Goal: Information Seeking & Learning: Learn about a topic

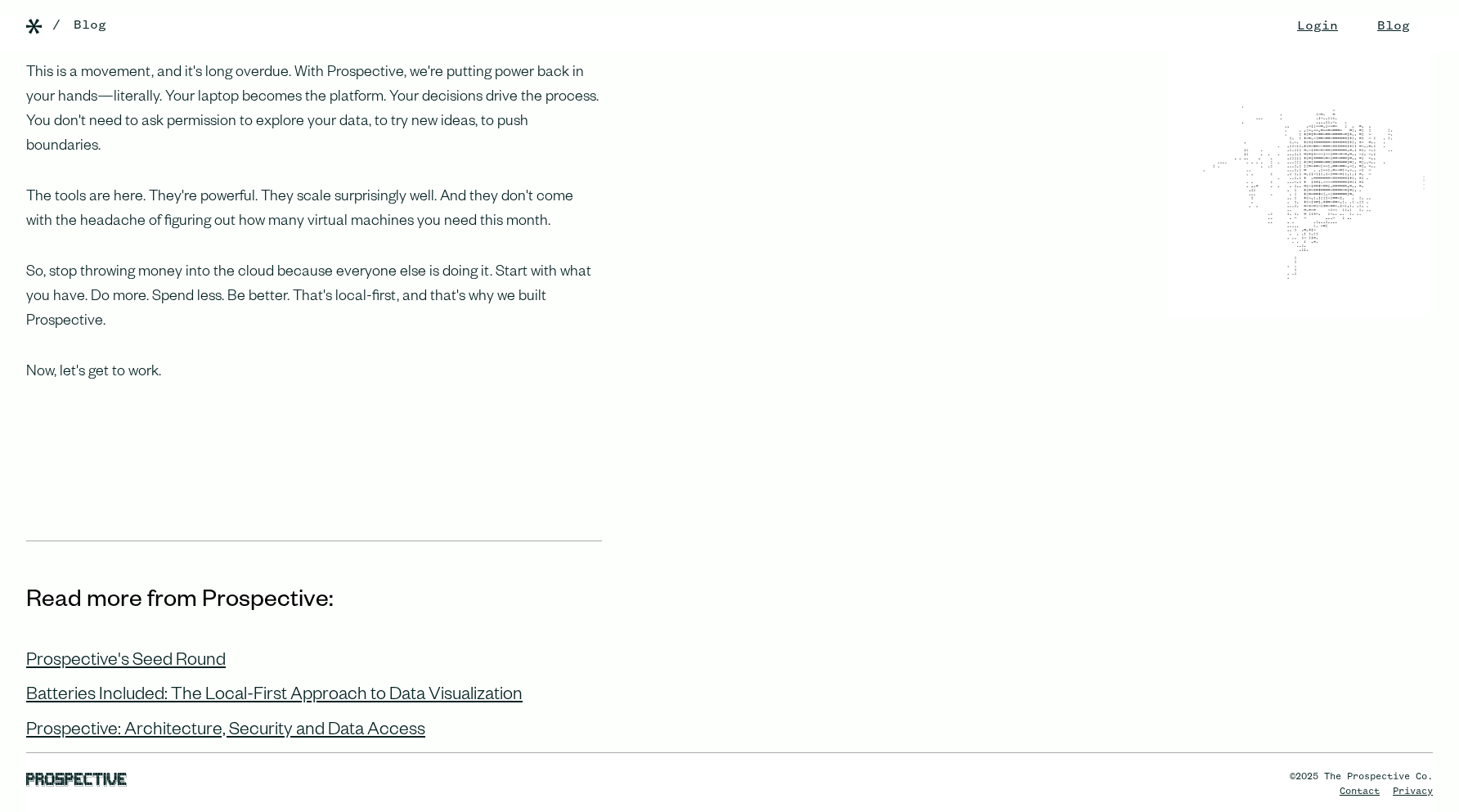
scroll to position [1826, 0]
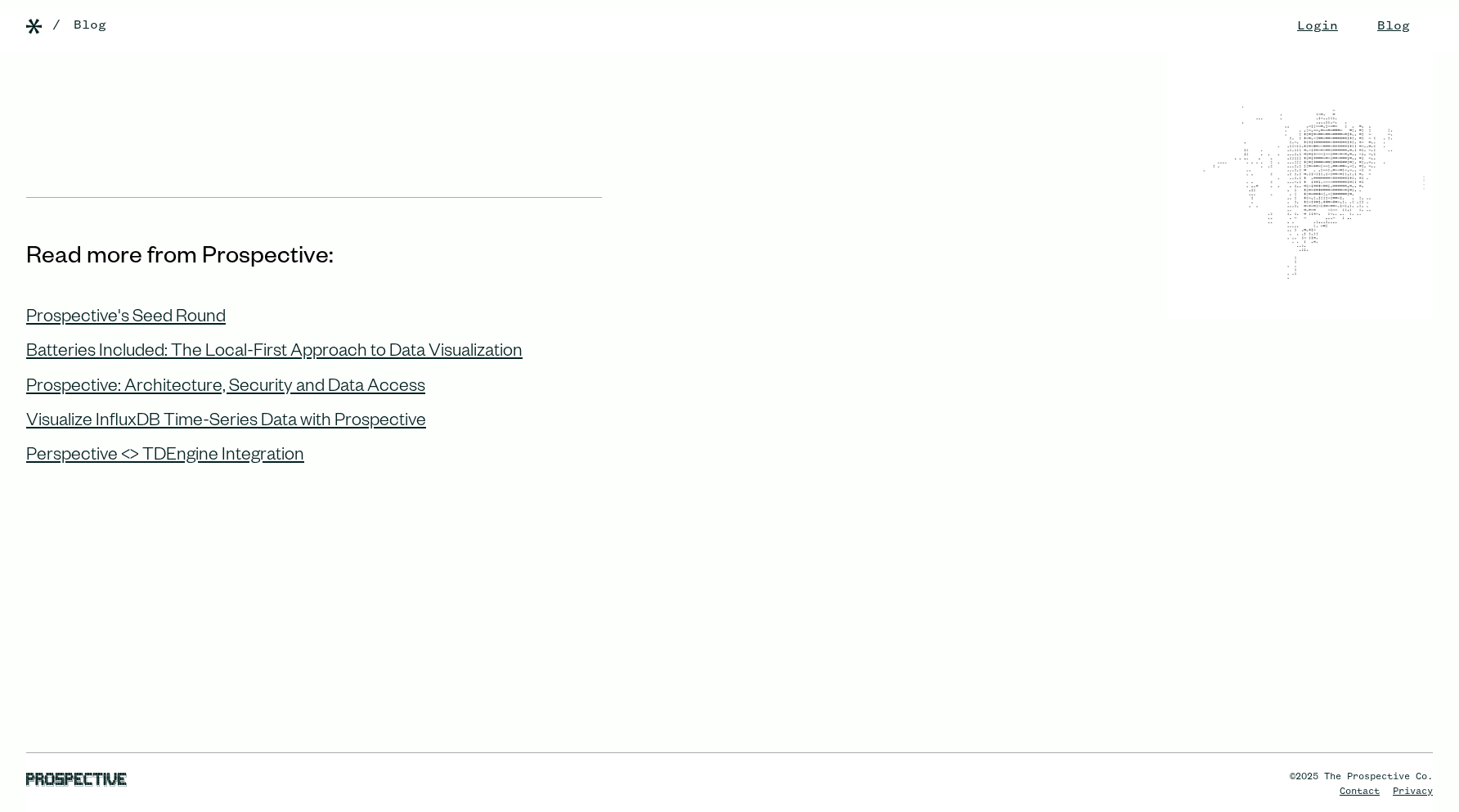
click at [210, 459] on section "Read more from Prospective: Prospective's Seed Round Batteries Included: The Lo…" at bounding box center [729, 528] width 1459 height 663
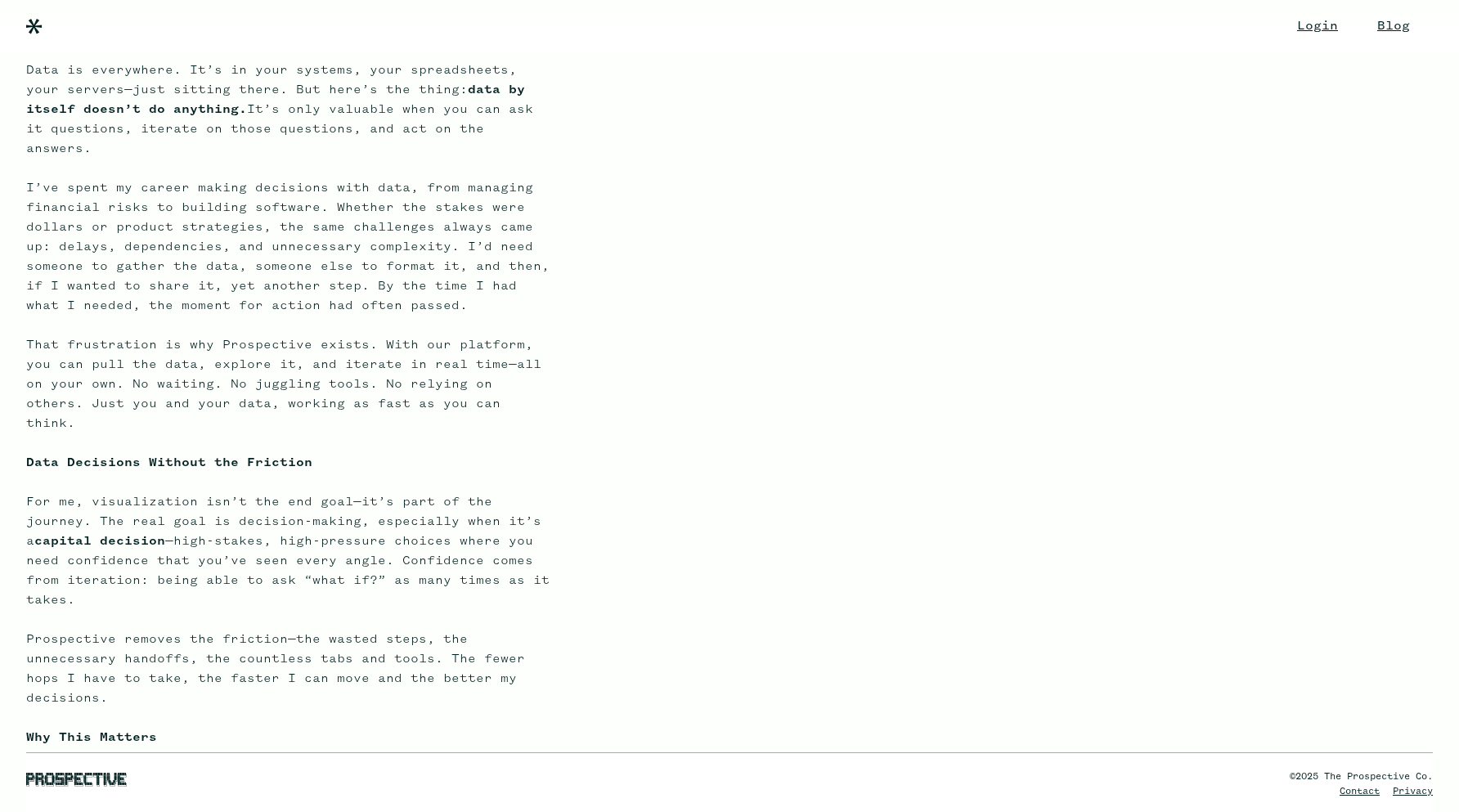
scroll to position [414, 0]
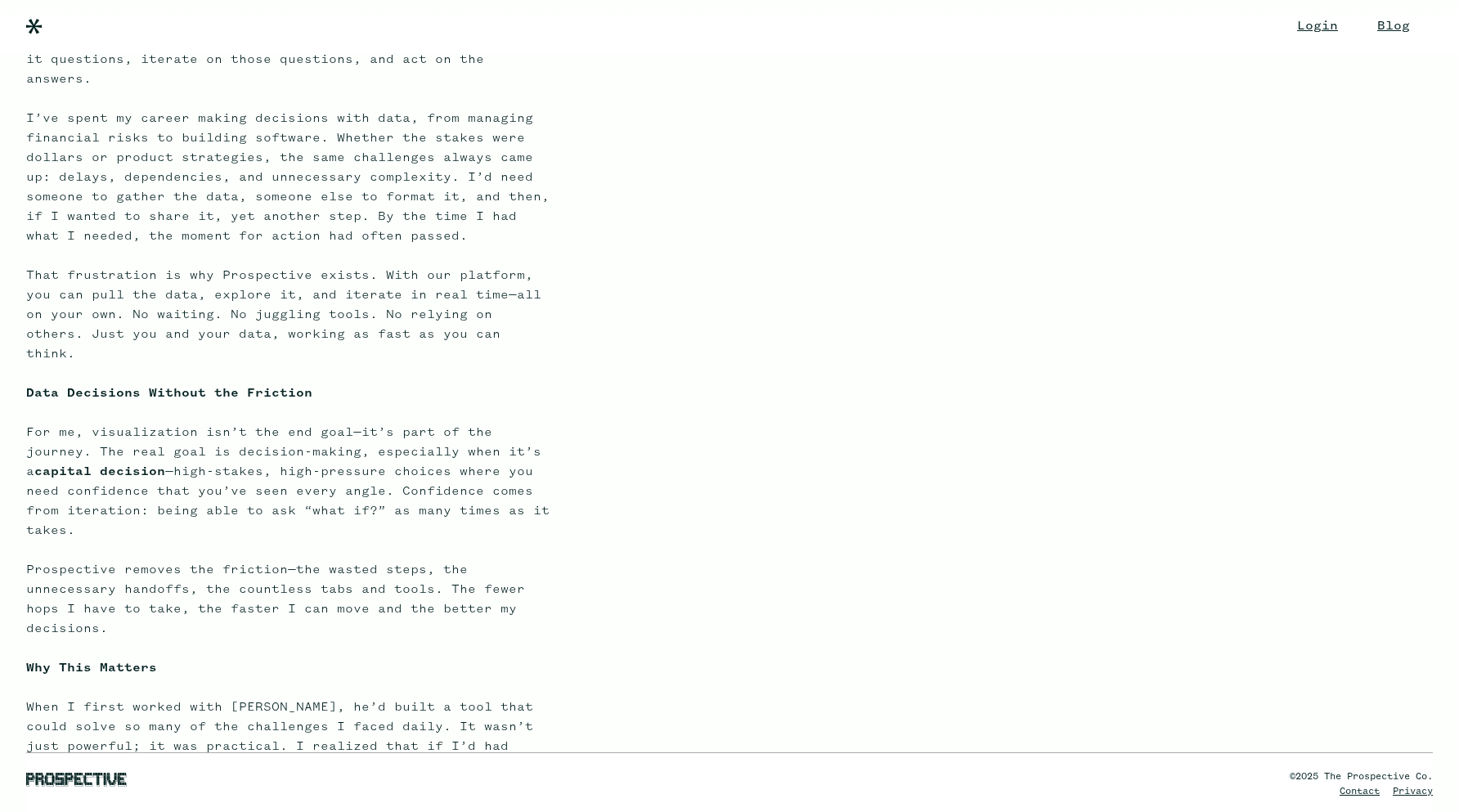
click at [215, 463] on p "Data is everywhere. It’s in your systems, your spreadsheets, your servers—just …" at bounding box center [287, 599] width 523 height 1216
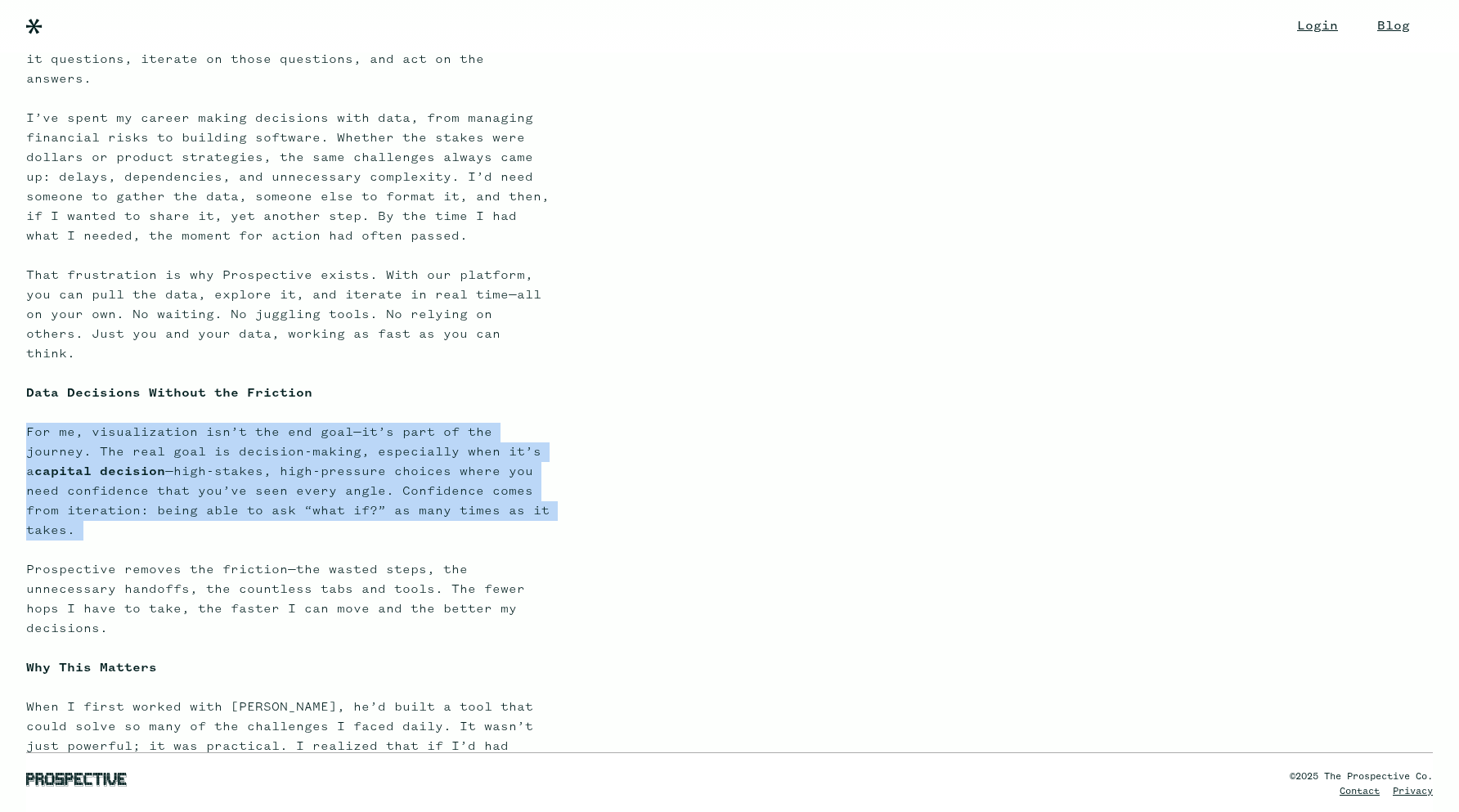
click at [215, 463] on p "Data is everywhere. It’s in your systems, your spreadsheets, your servers—just …" at bounding box center [287, 599] width 523 height 1216
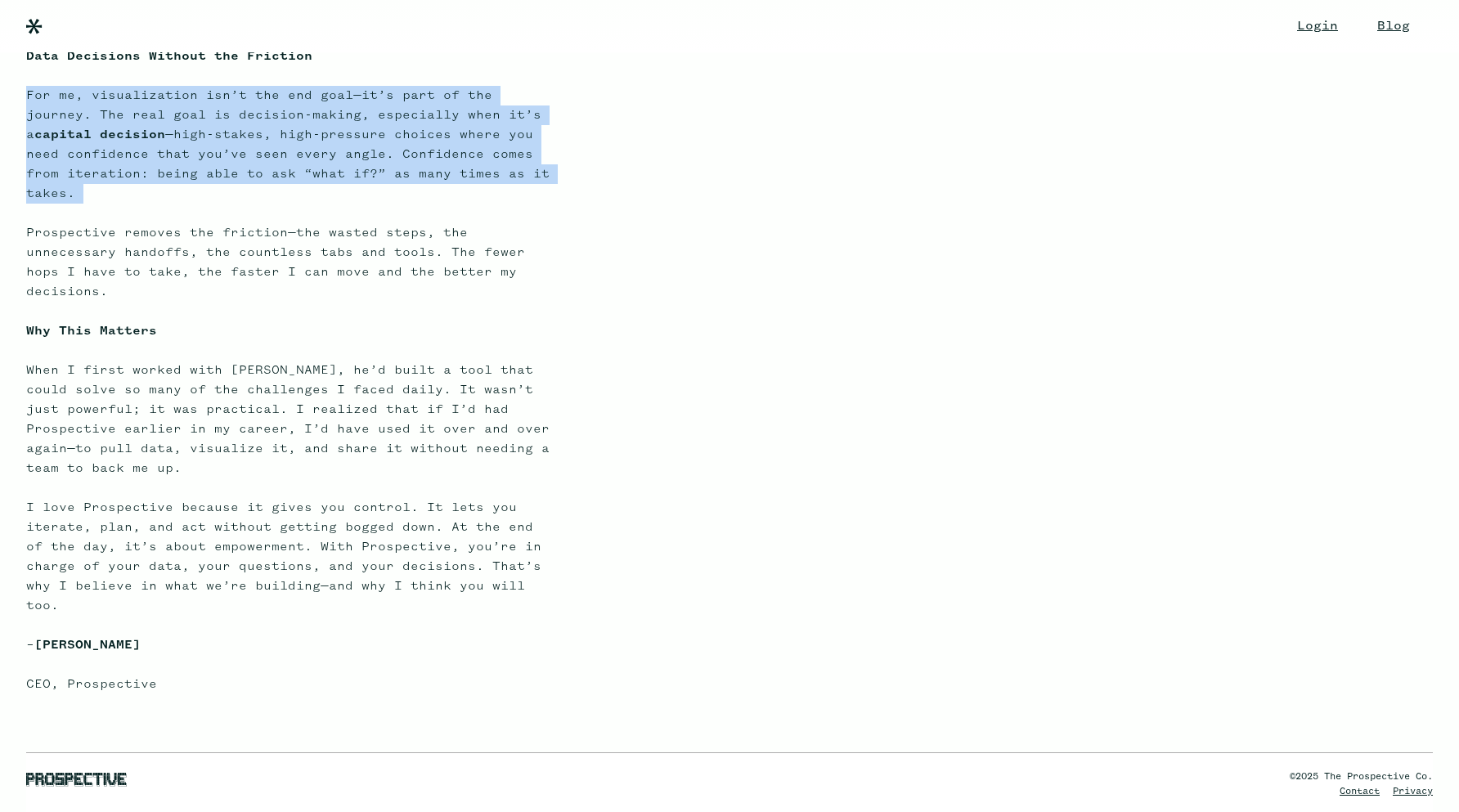
scroll to position [770, 0]
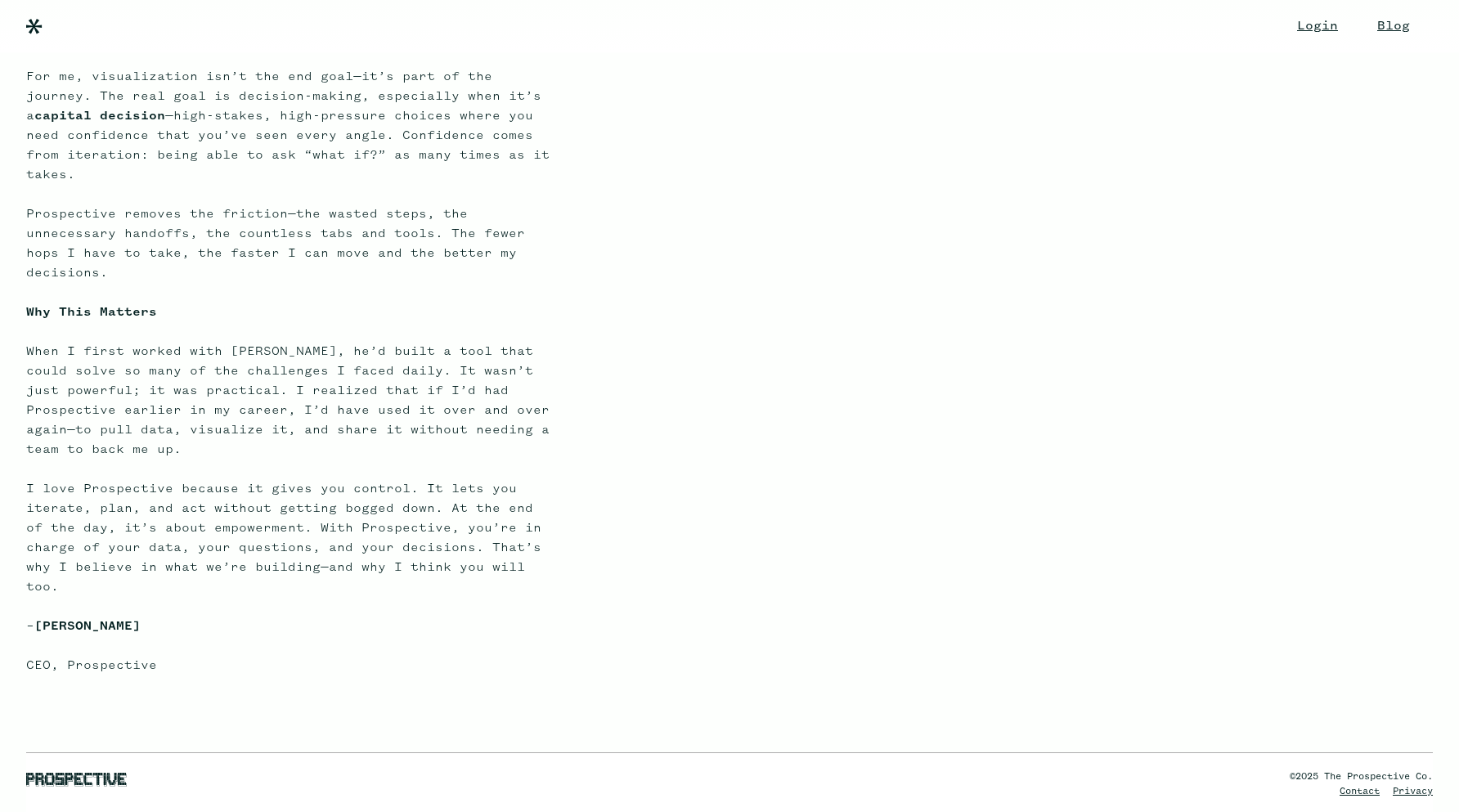
click at [238, 369] on p "Data is everywhere. It’s in your systems, your spreadsheets, your servers—just …" at bounding box center [287, 244] width 523 height 1216
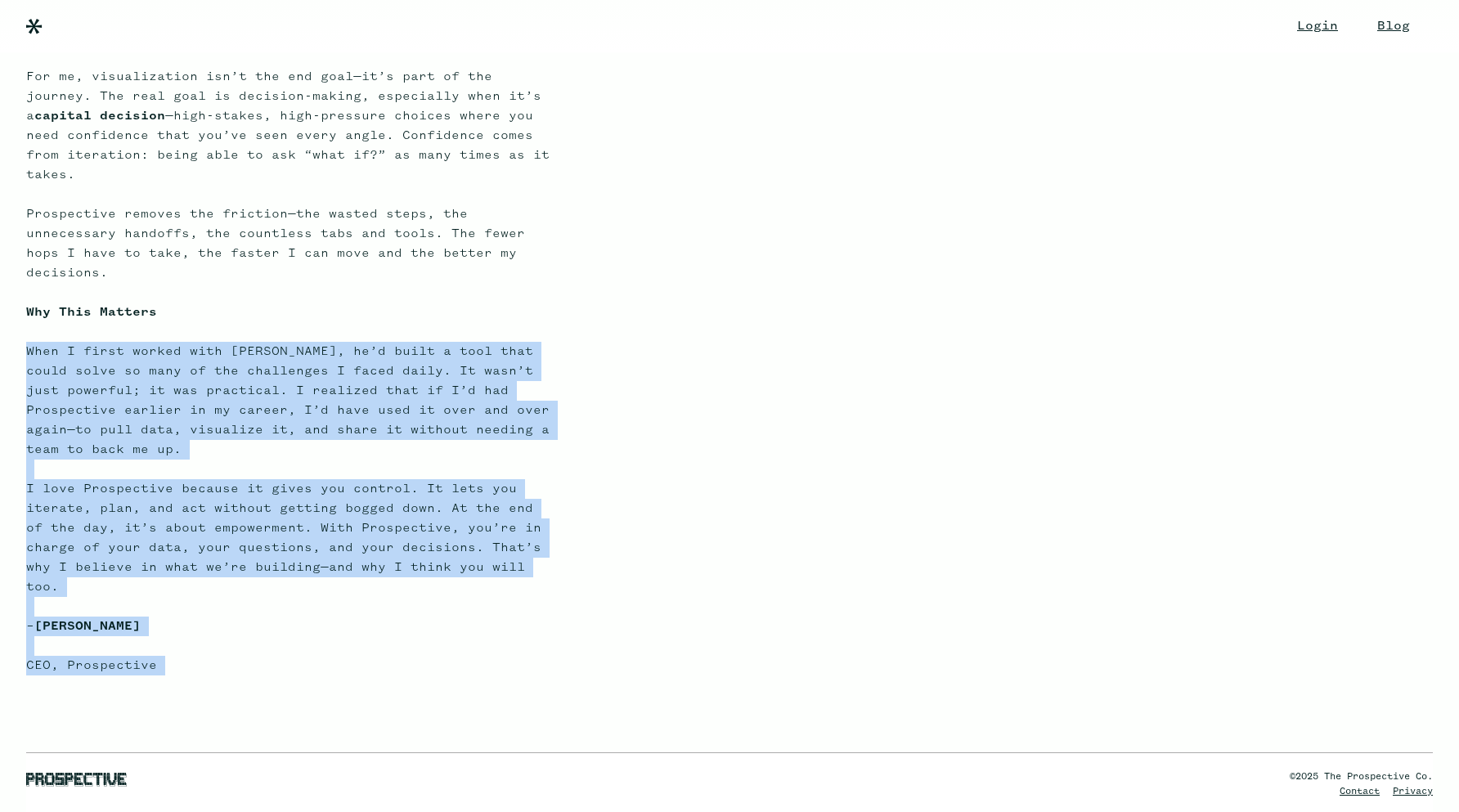
drag, startPoint x: 238, startPoint y: 369, endPoint x: 246, endPoint y: 620, distance: 251.1
click at [246, 620] on p "Data is everywhere. It’s in your systems, your spreadsheets, your servers—just …" at bounding box center [287, 244] width 523 height 1216
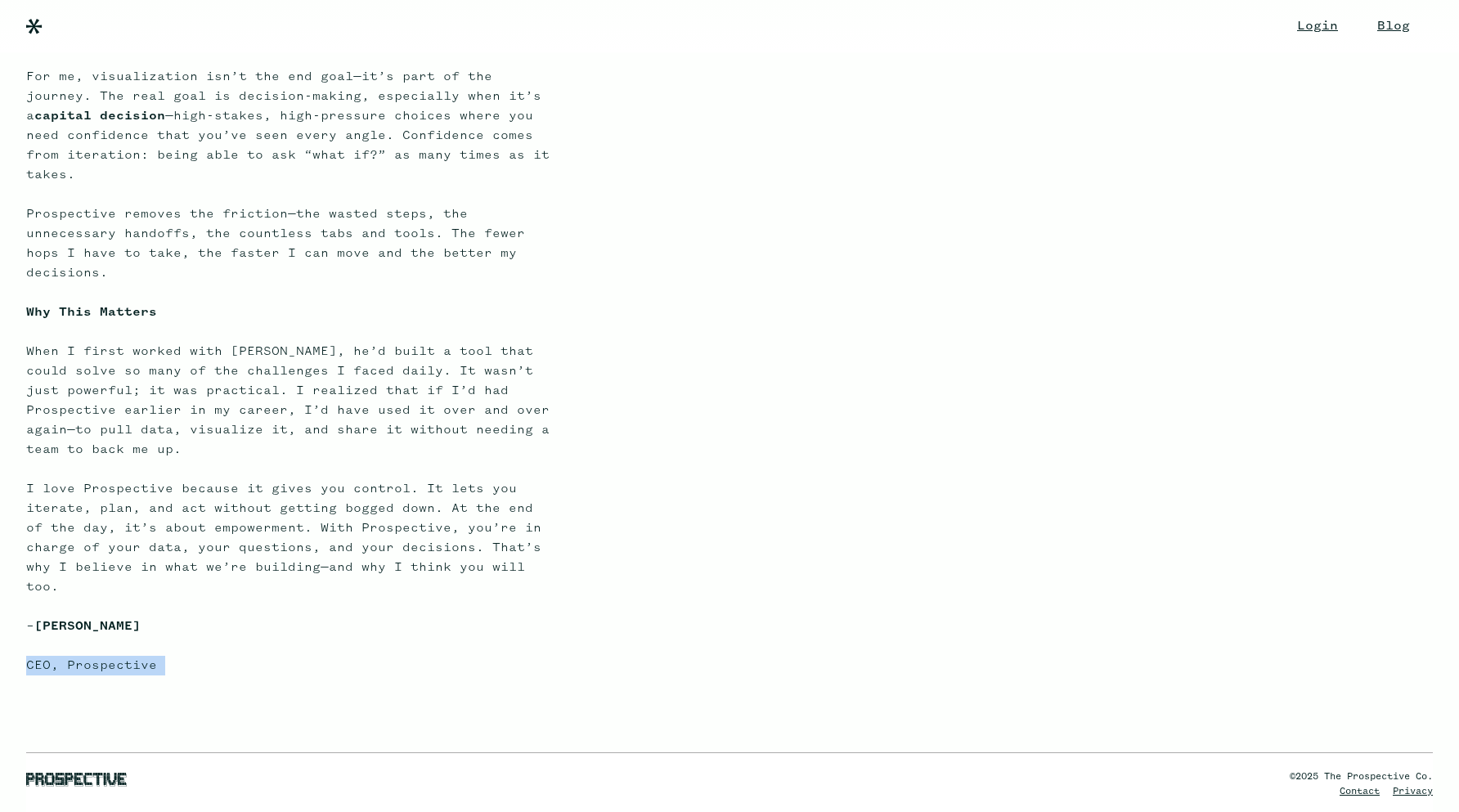
click at [246, 620] on p "Data is everywhere. It’s in your systems, your spreadsheets, your servers—just …" at bounding box center [287, 244] width 523 height 1216
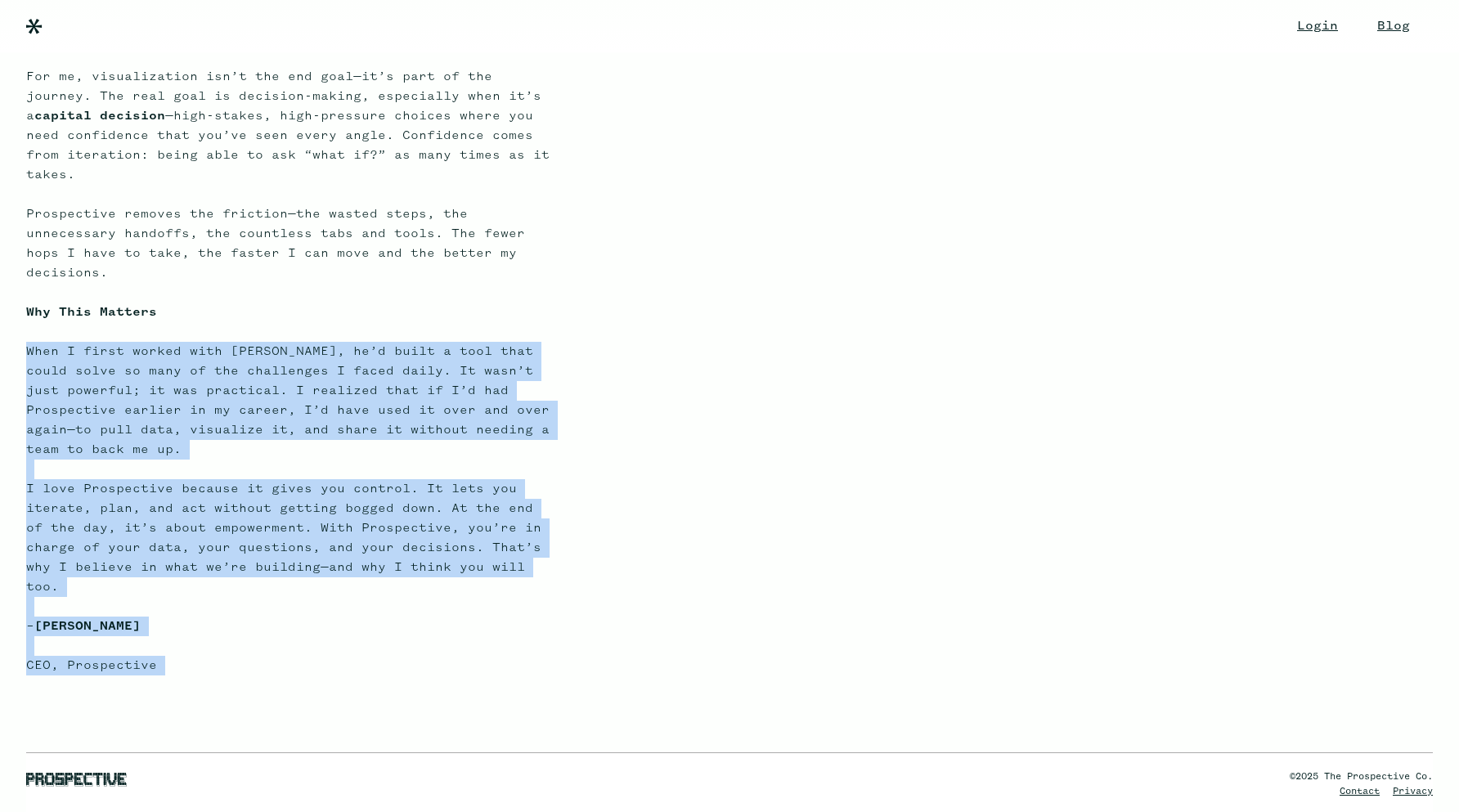
drag, startPoint x: 246, startPoint y: 620, endPoint x: 240, endPoint y: 378, distance: 242.1
click at [240, 378] on p "Data is everywhere. It’s in your systems, your spreadsheets, your servers—just …" at bounding box center [287, 244] width 523 height 1216
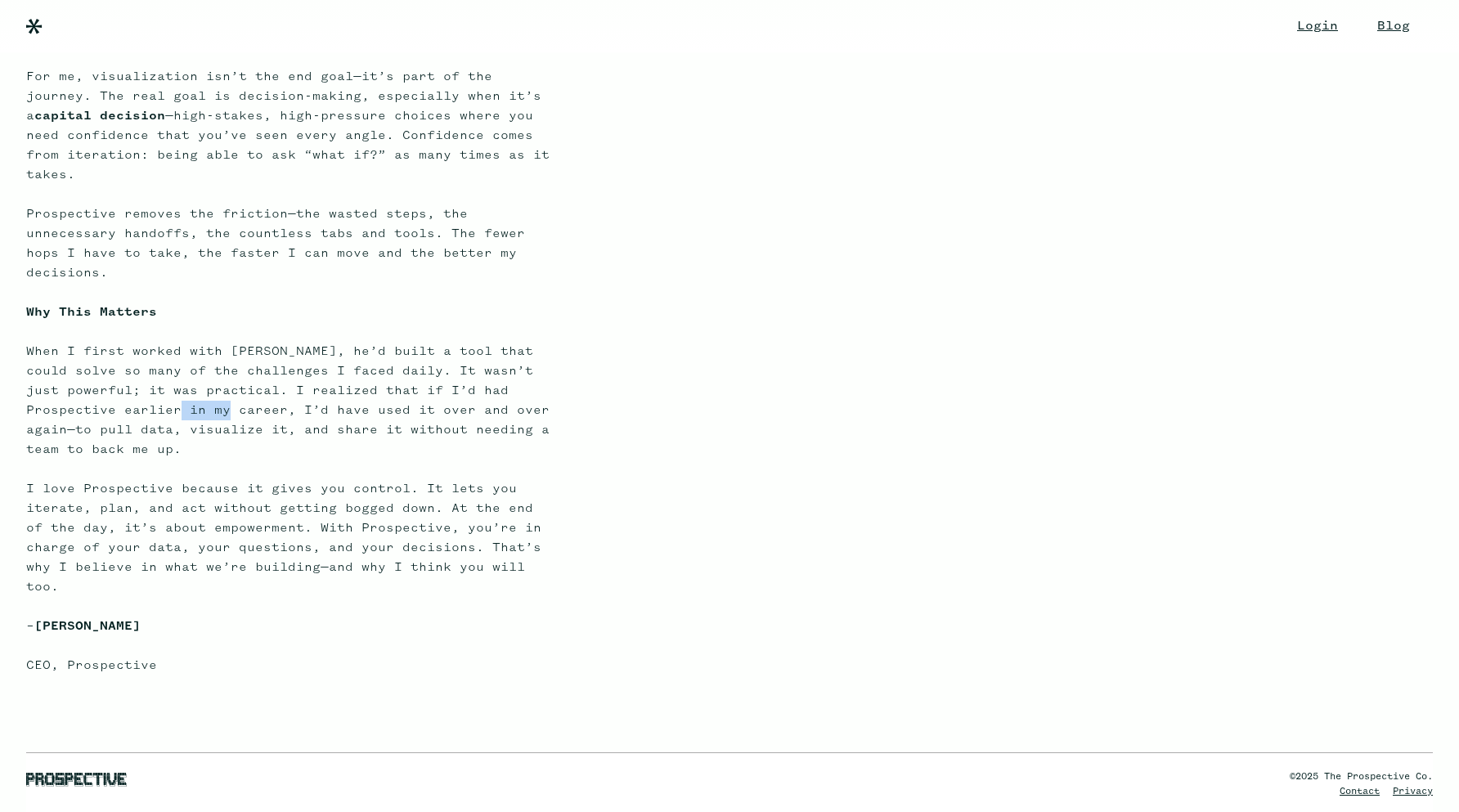
click at [240, 378] on p "Data is everywhere. It’s in your systems, your spreadsheets, your servers—just …" at bounding box center [287, 244] width 523 height 1216
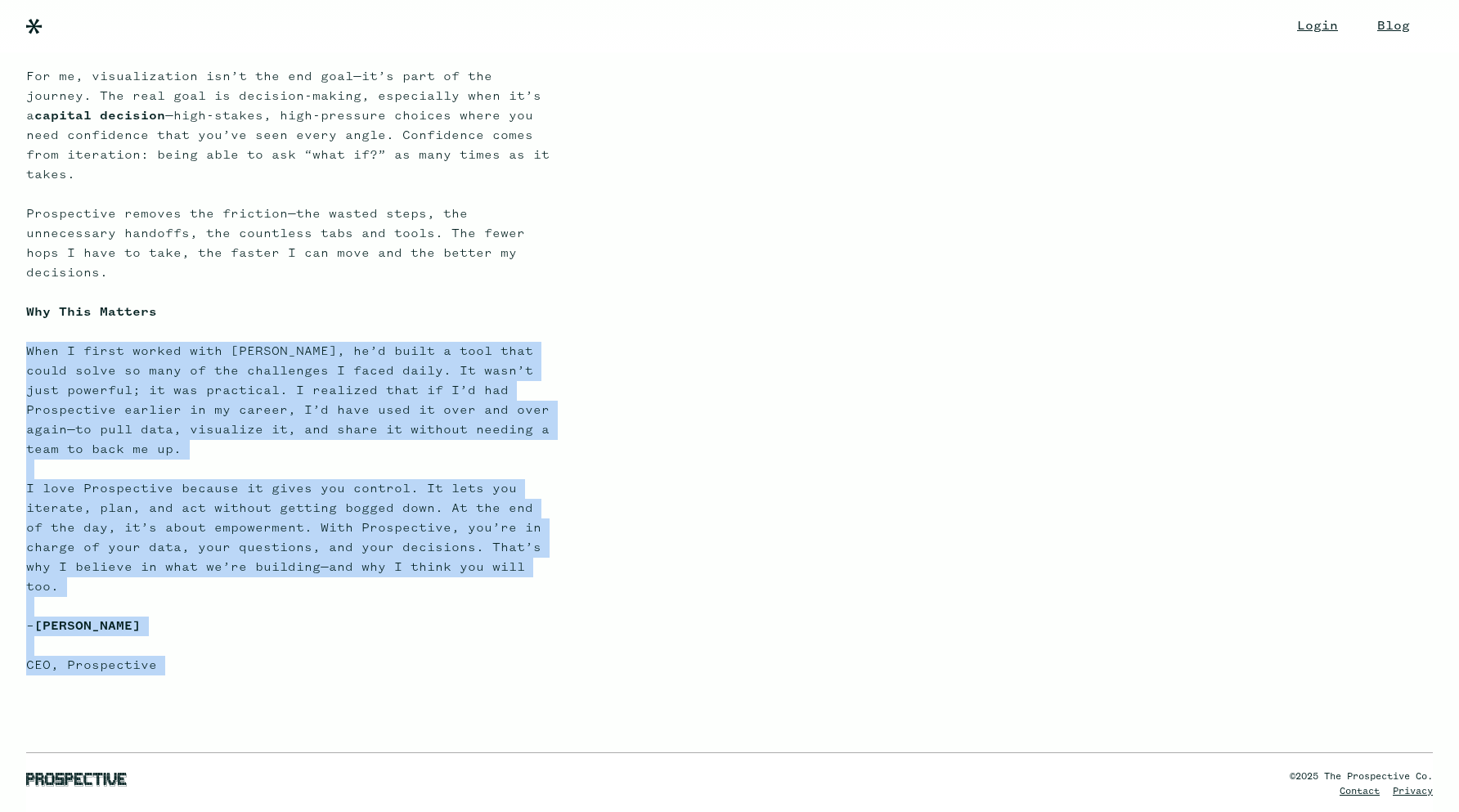
drag, startPoint x: 240, startPoint y: 378, endPoint x: 238, endPoint y: 629, distance: 251.0
click at [238, 629] on p "Data is everywhere. It’s in your systems, your spreadsheets, your servers—just …" at bounding box center [287, 244] width 523 height 1216
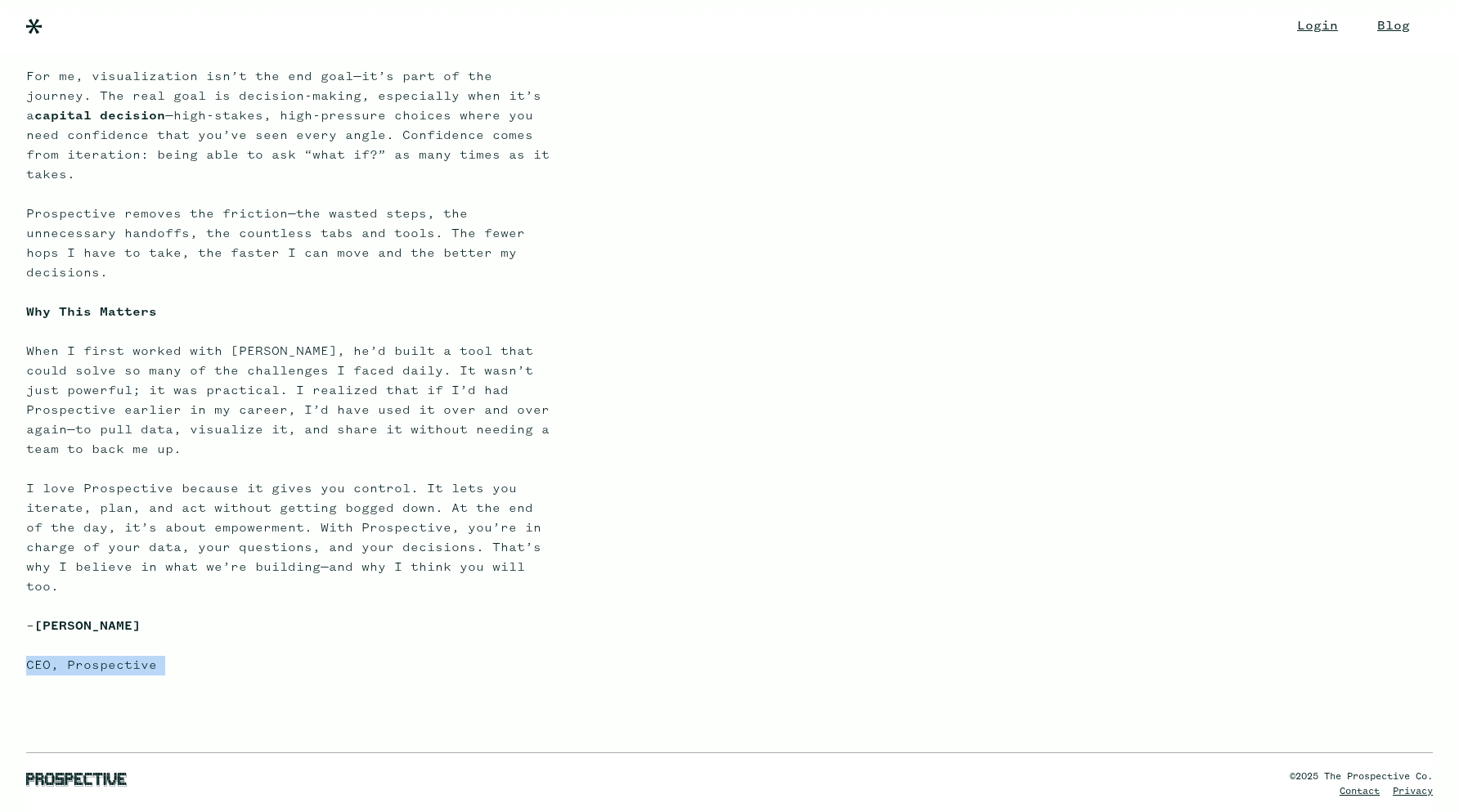
click at [238, 629] on p "Data is everywhere. It’s in your systems, your spreadsheets, your servers—just …" at bounding box center [287, 244] width 523 height 1216
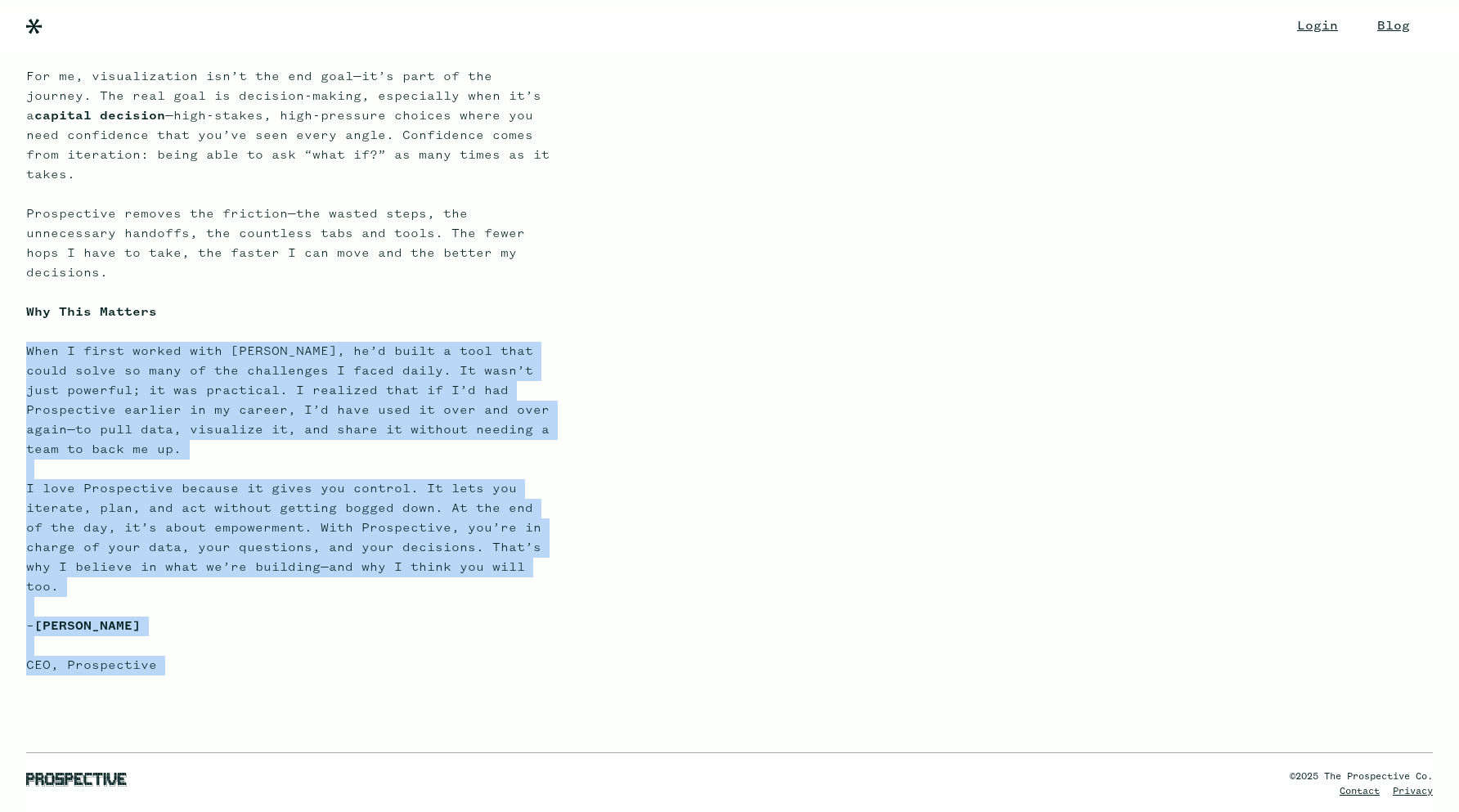
drag, startPoint x: 238, startPoint y: 629, endPoint x: 263, endPoint y: 372, distance: 258.2
click at [263, 372] on p "Data is everywhere. It’s in your systems, your spreadsheets, your servers—just …" at bounding box center [287, 244] width 523 height 1216
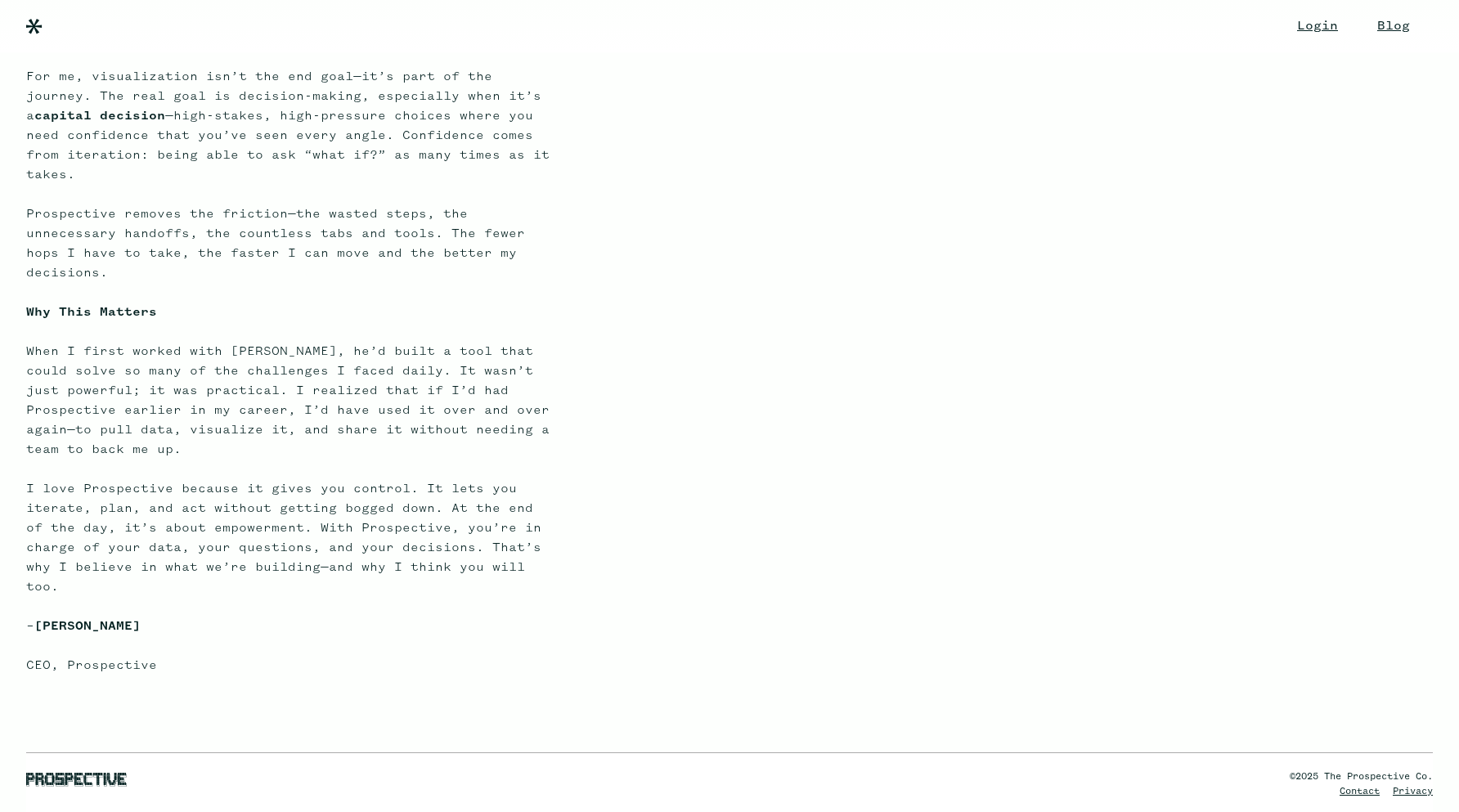
scroll to position [0, 0]
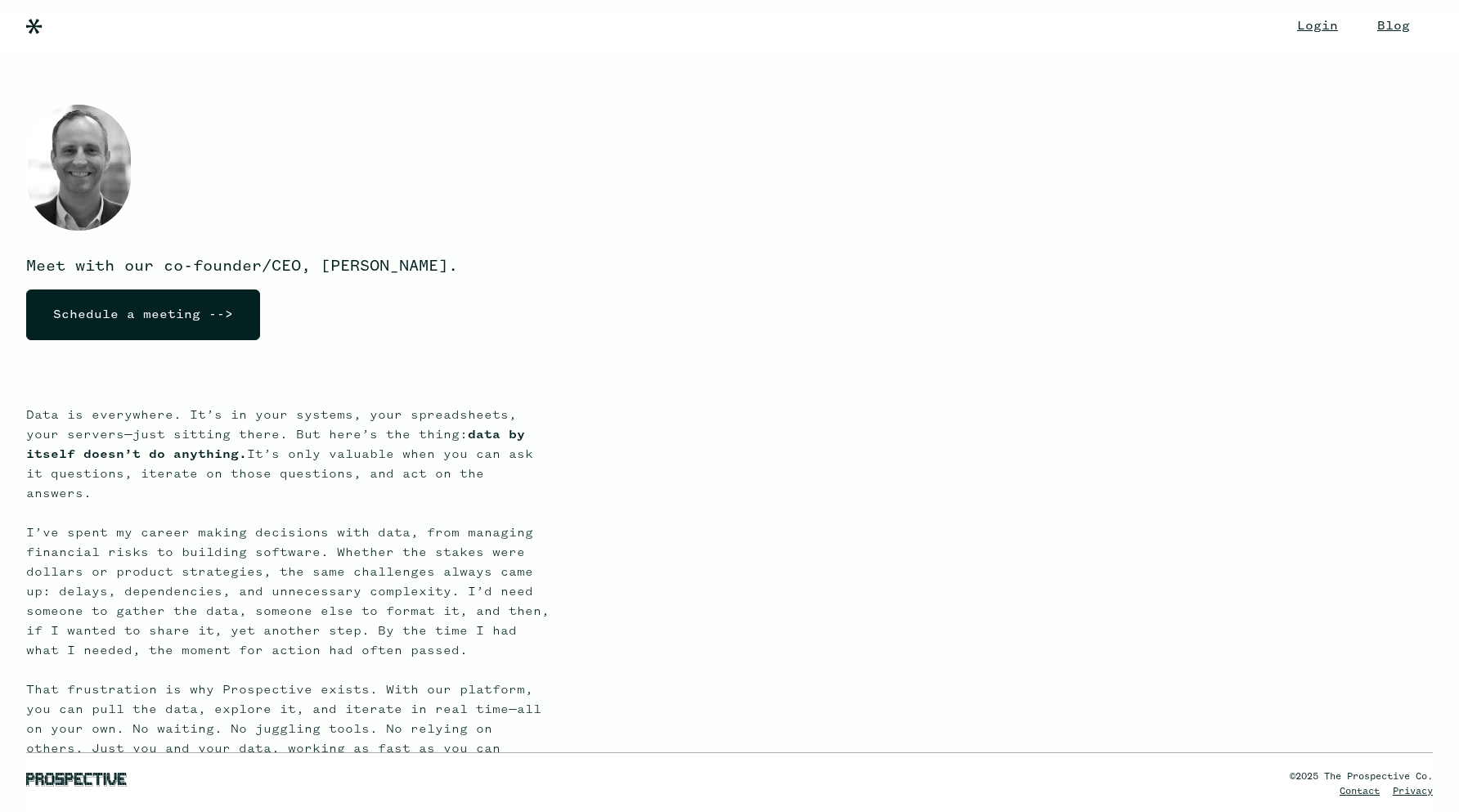
click at [1433, 15] on span at bounding box center [1433, 15] width 0 height 0
